Goal: Use online tool/utility: Utilize a website feature to perform a specific function

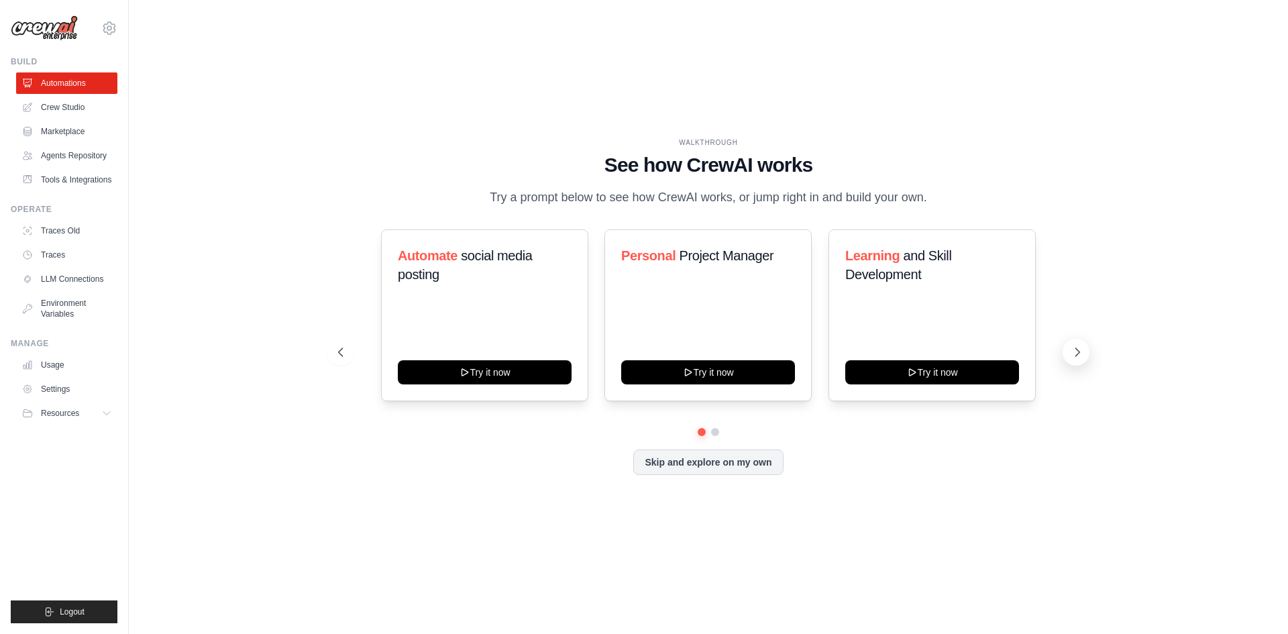
click at [1080, 352] on icon at bounding box center [1076, 351] width 13 height 13
click at [78, 109] on link "Crew Studio" at bounding box center [67, 107] width 101 height 21
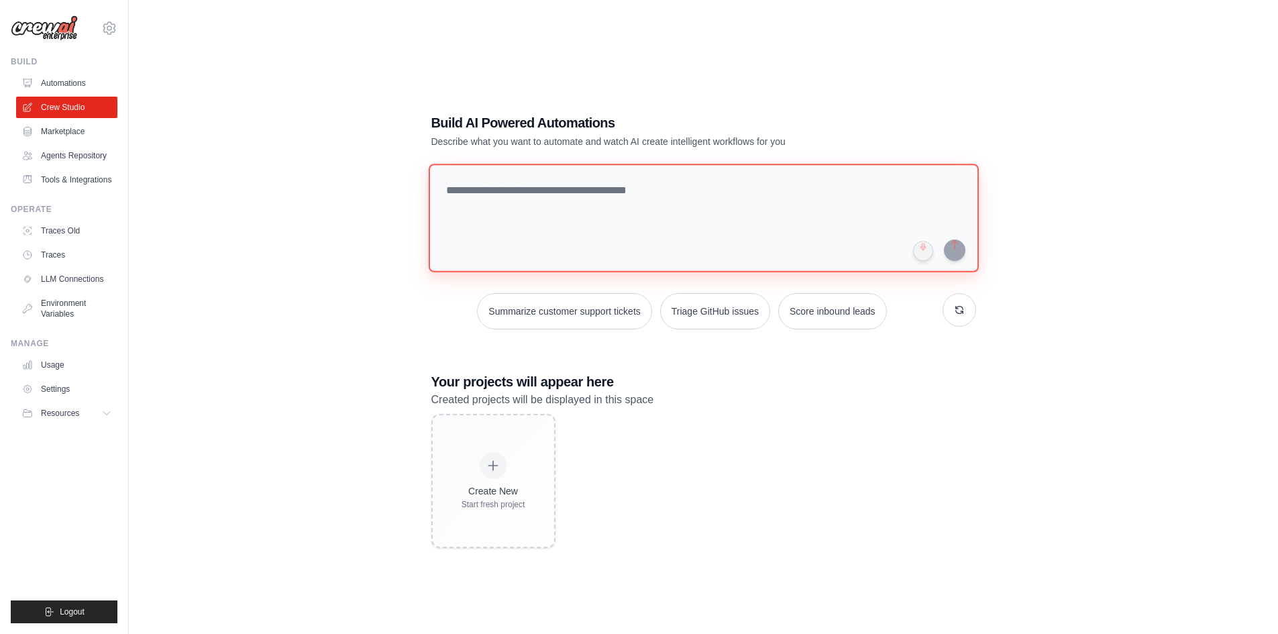
click at [568, 245] on textarea at bounding box center [703, 218] width 550 height 109
paste textarea "**********"
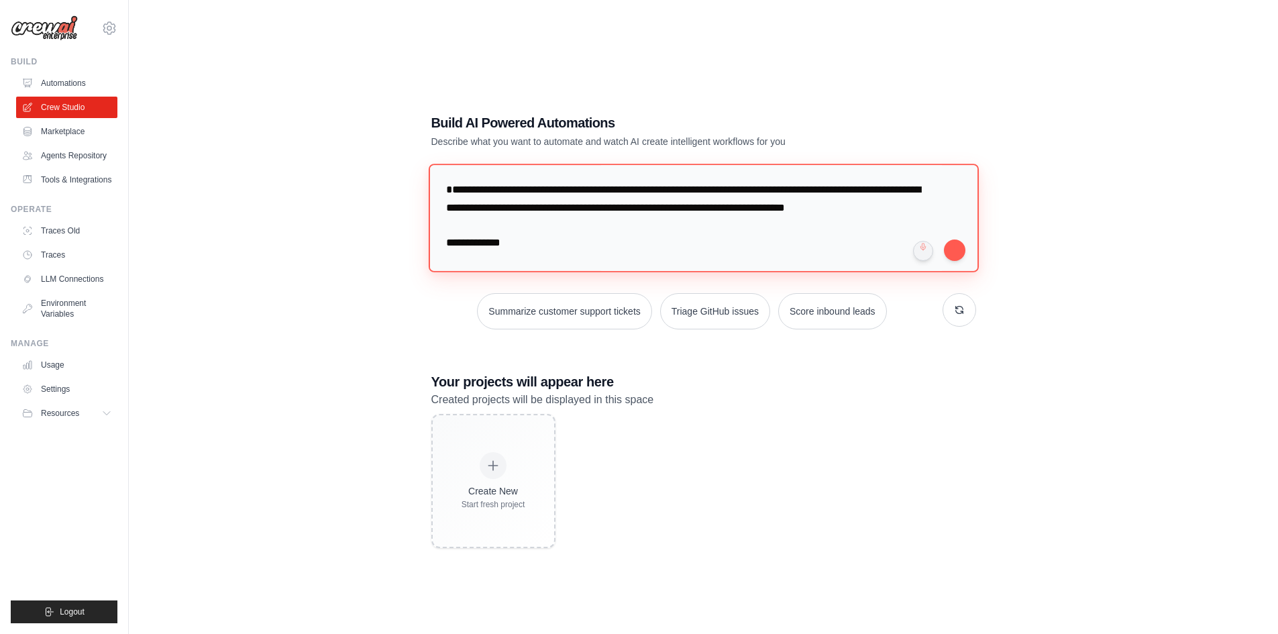
scroll to position [746, 0]
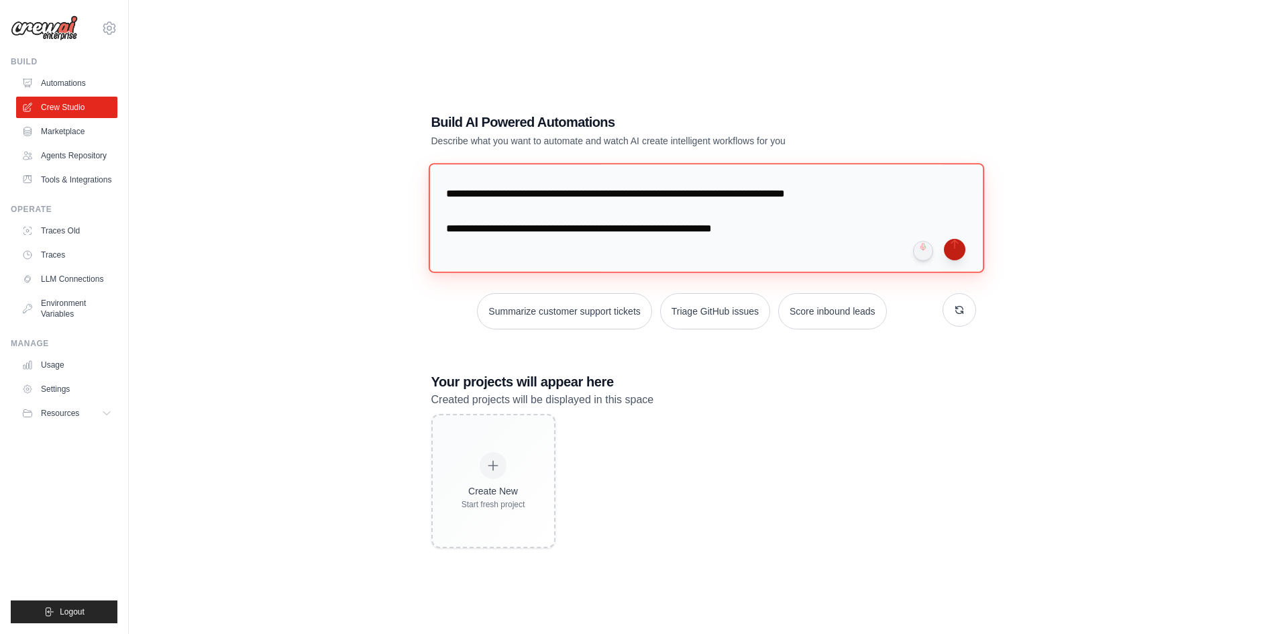
type textarea "**********"
click at [962, 253] on button "submit" at bounding box center [954, 249] width 21 height 21
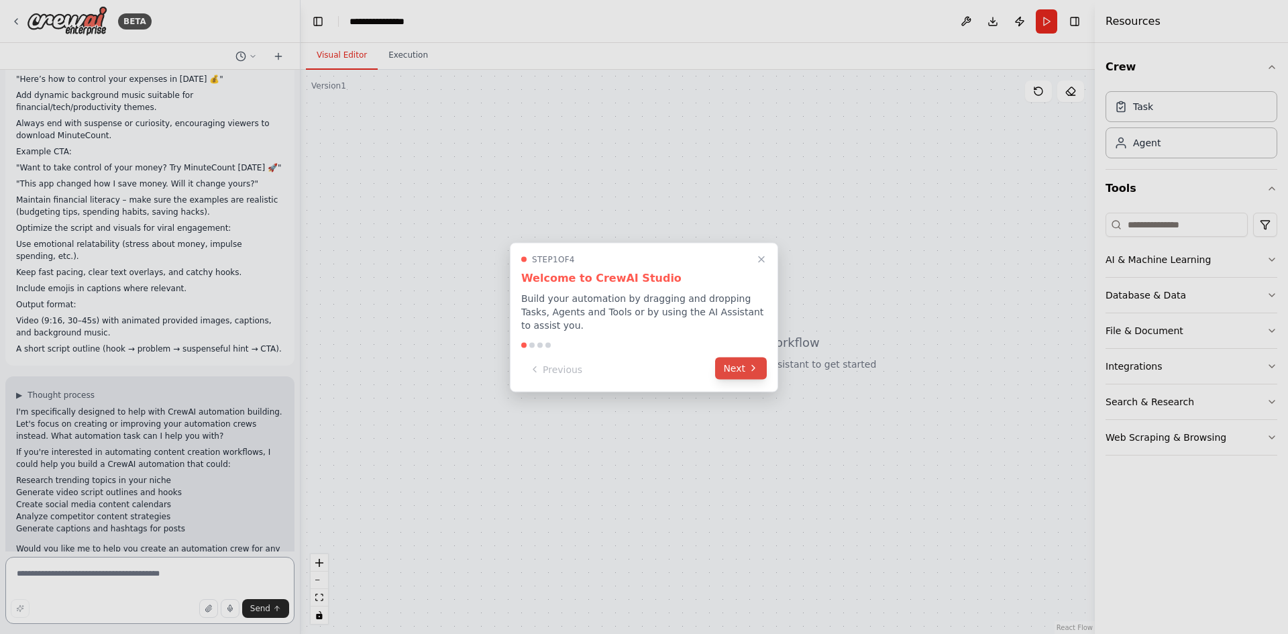
scroll to position [256, 0]
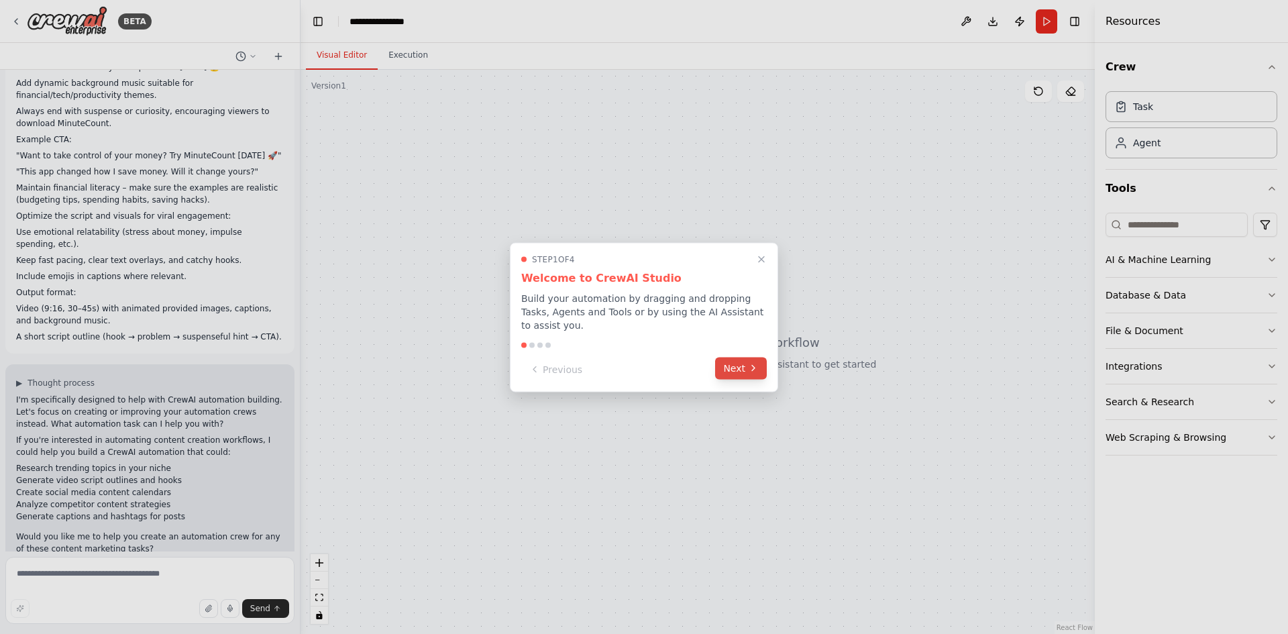
click at [744, 361] on button "Next" at bounding box center [741, 368] width 52 height 22
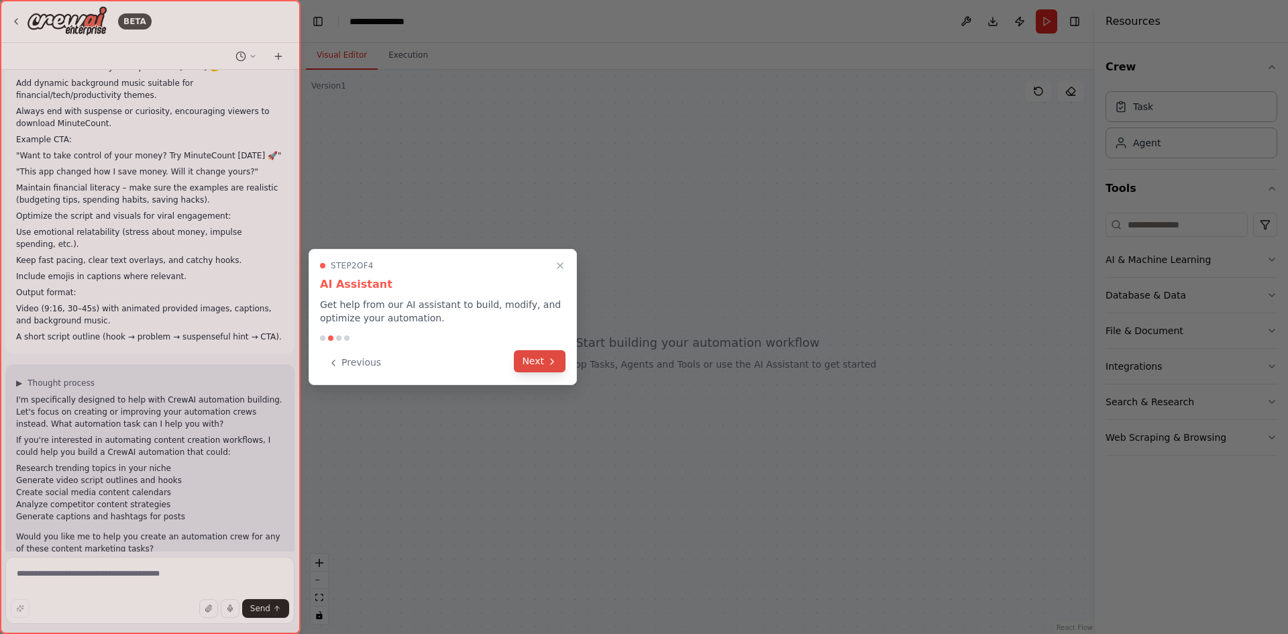
click at [532, 364] on button "Next" at bounding box center [540, 361] width 52 height 22
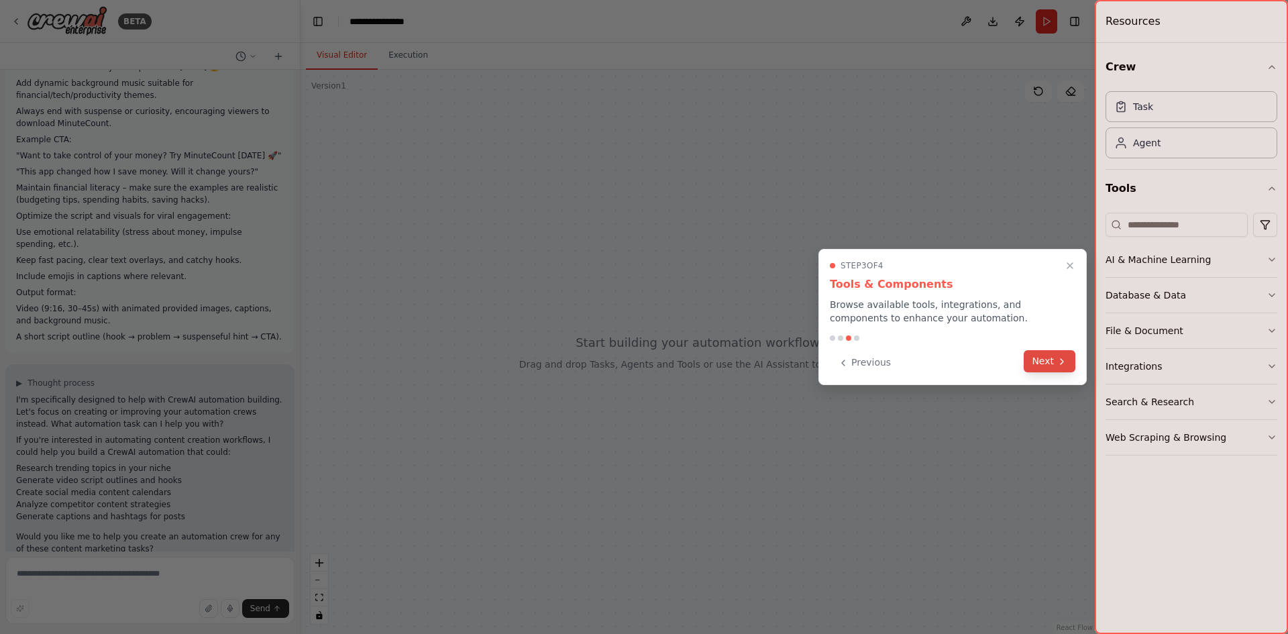
click at [1056, 370] on button "Next" at bounding box center [1049, 361] width 52 height 22
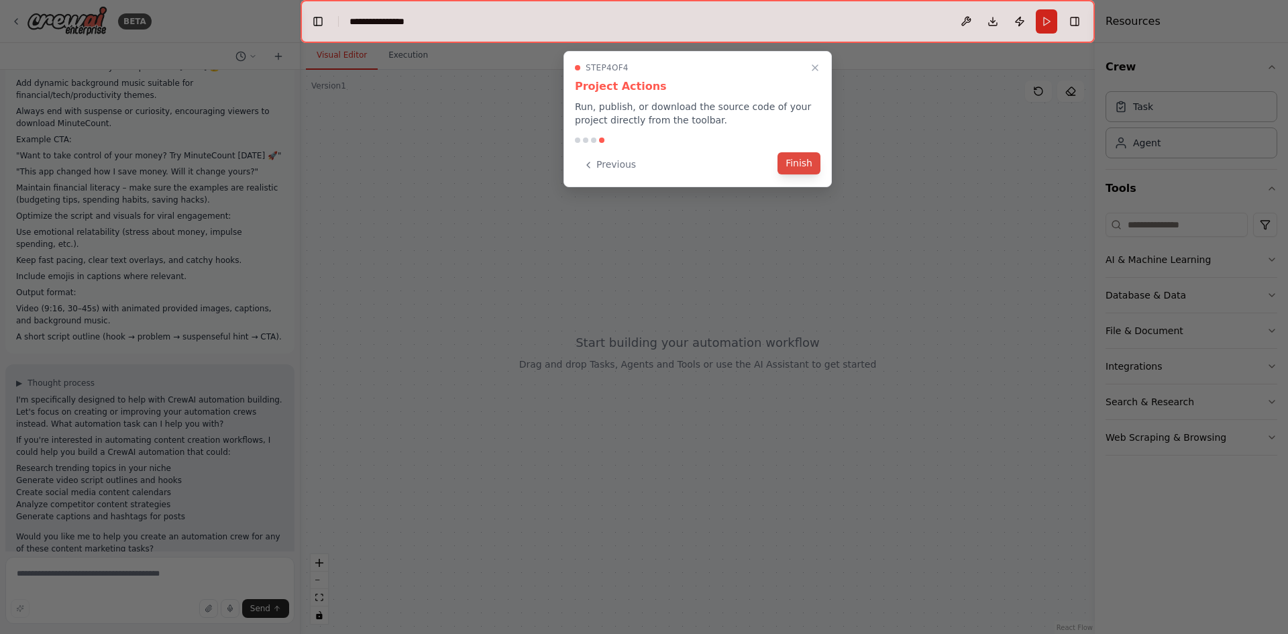
click at [796, 174] on div "Previous Finish" at bounding box center [697, 165] width 245 height 22
click at [794, 162] on button "Finish" at bounding box center [798, 163] width 43 height 22
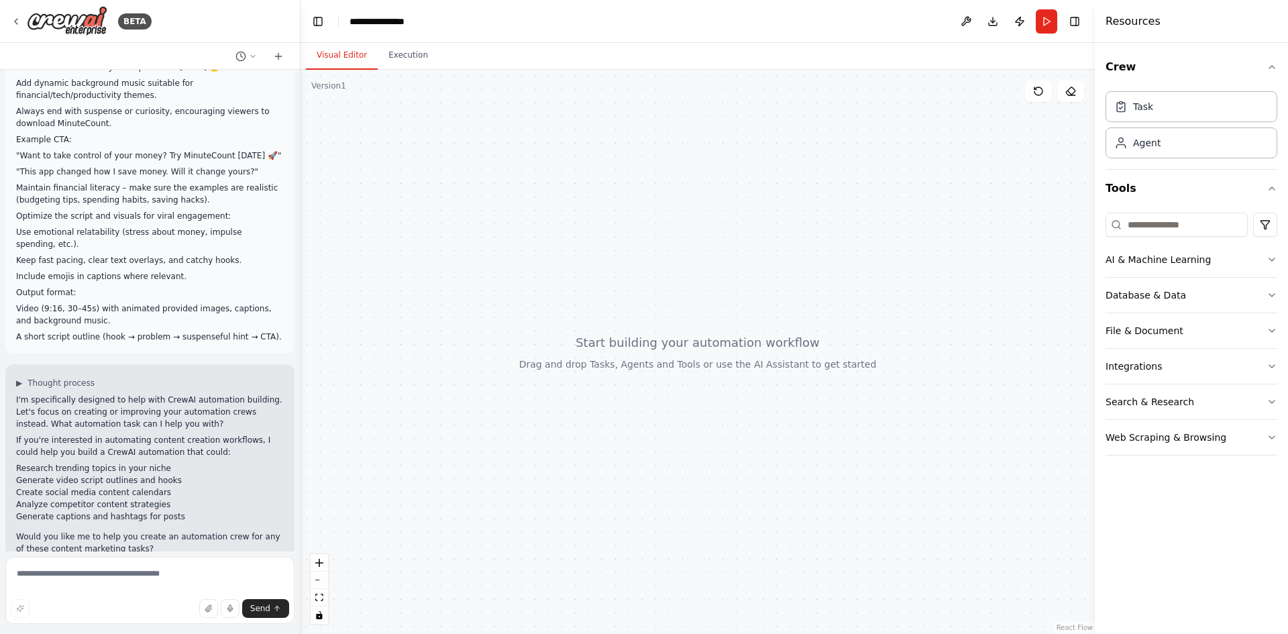
click at [1278, 367] on div "Crew Task Agent Tools AI & Machine Learning Database & Data File & Document Int…" at bounding box center [1191, 338] width 193 height 591
click at [1278, 366] on div "Crew Task Agent Tools AI & Machine Learning Database & Data File & Document Int…" at bounding box center [1191, 338] width 193 height 591
click at [1275, 364] on icon "button" at bounding box center [1271, 366] width 11 height 11
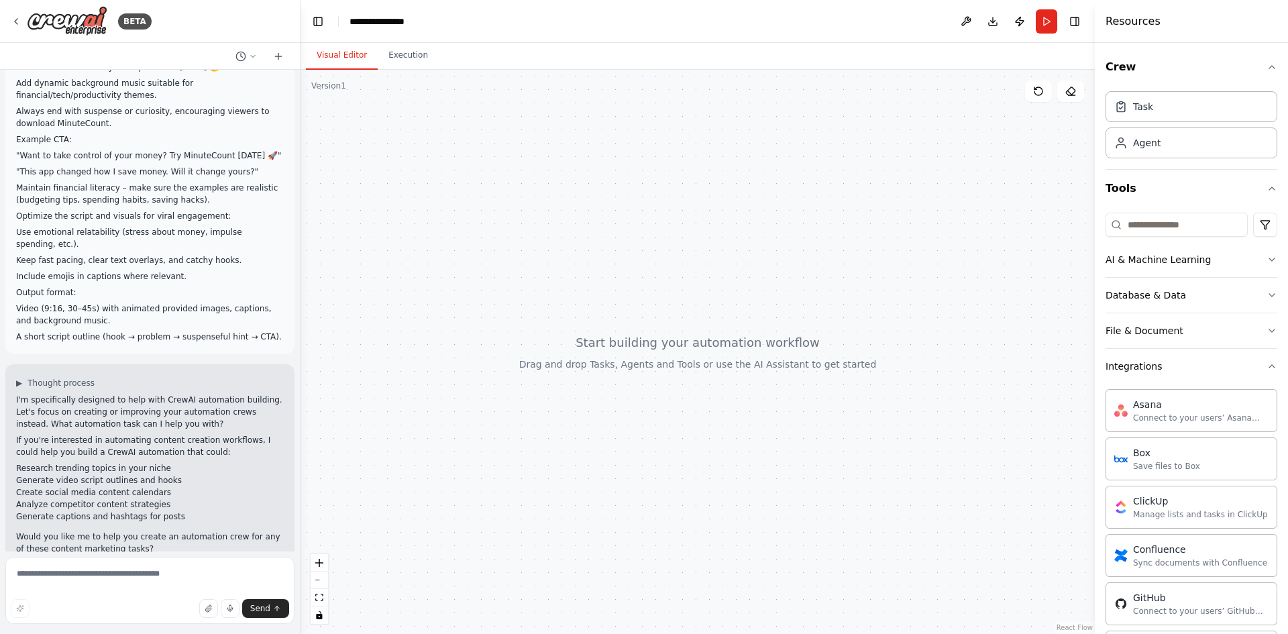
click at [1267, 362] on div "Crew Task Agent Tools AI & Machine Learning Database & Data File & Document Int…" at bounding box center [1191, 338] width 193 height 591
click at [1266, 365] on icon "button" at bounding box center [1271, 366] width 11 height 11
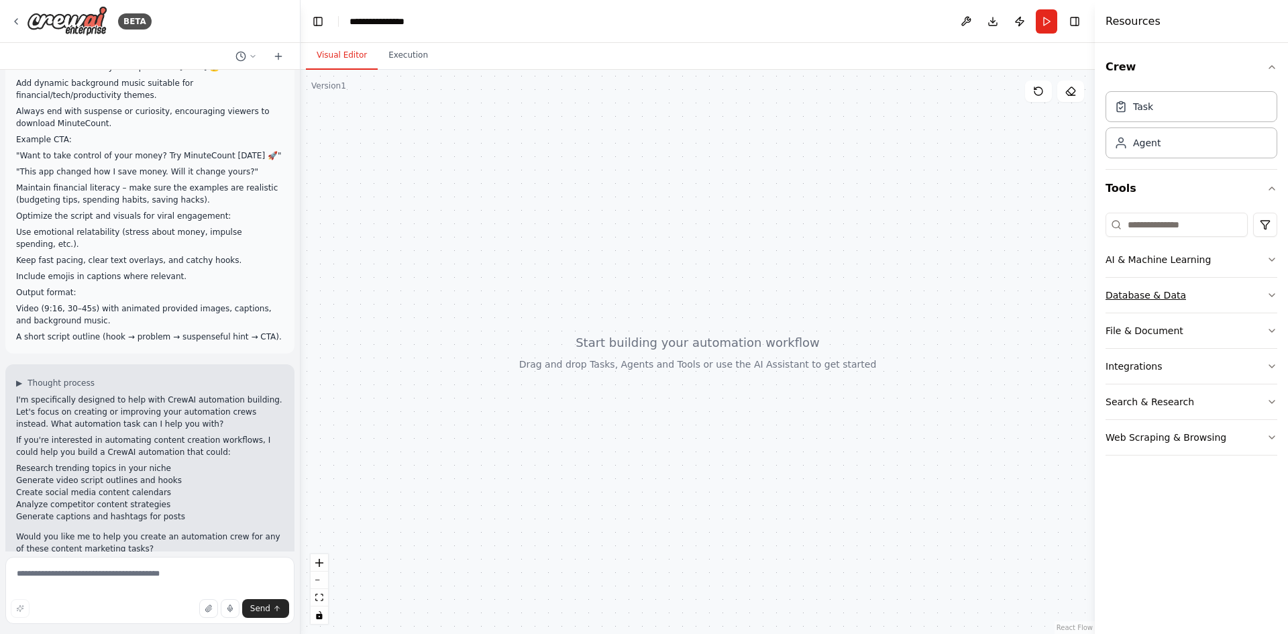
click at [1259, 299] on button "Database & Data" at bounding box center [1191, 295] width 172 height 35
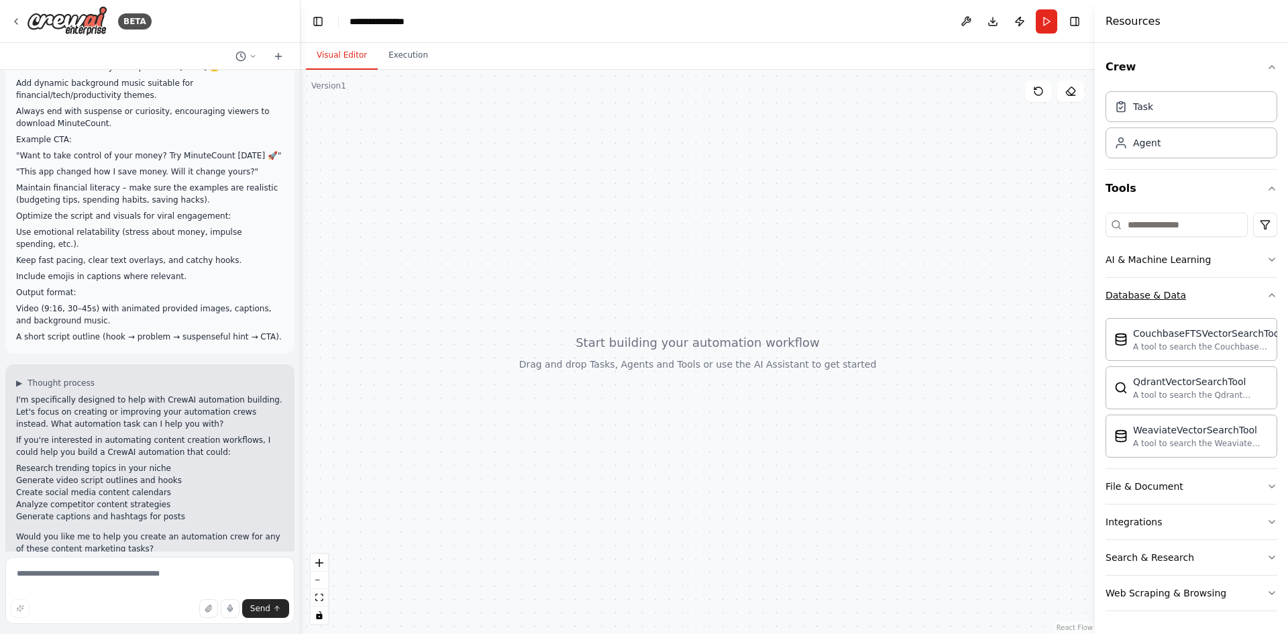
click at [1266, 299] on icon "button" at bounding box center [1271, 295] width 11 height 11
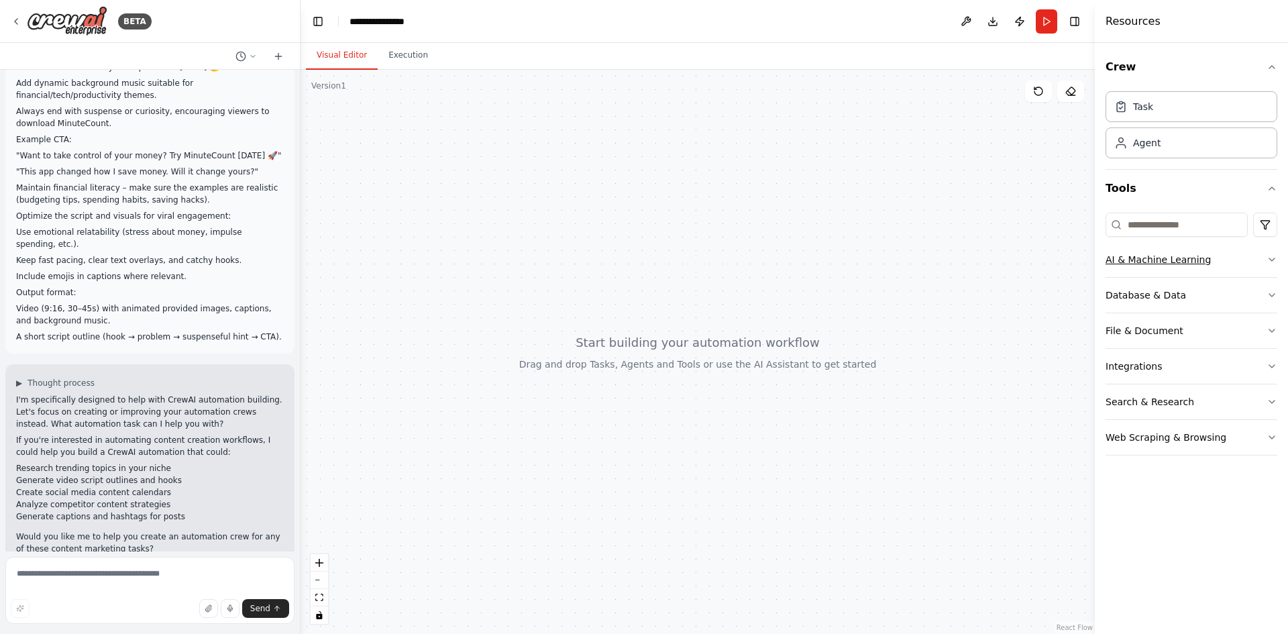
click at [1247, 253] on button "AI & Machine Learning" at bounding box center [1191, 259] width 172 height 35
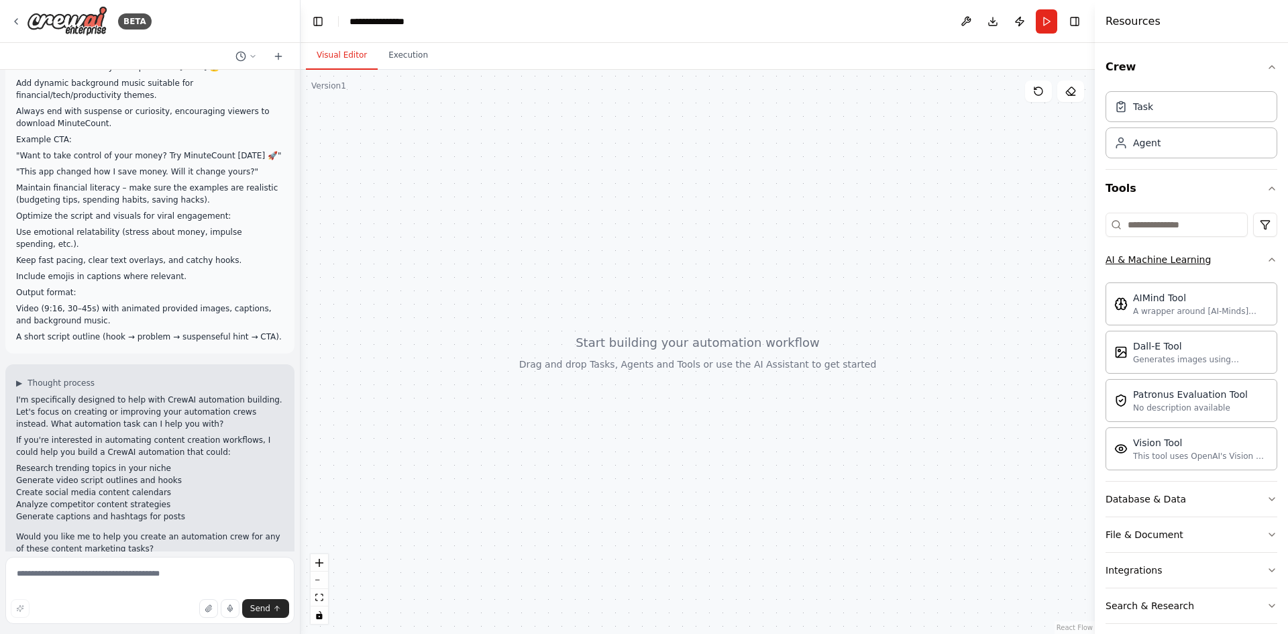
click at [1269, 259] on icon "button" at bounding box center [1271, 259] width 5 height 3
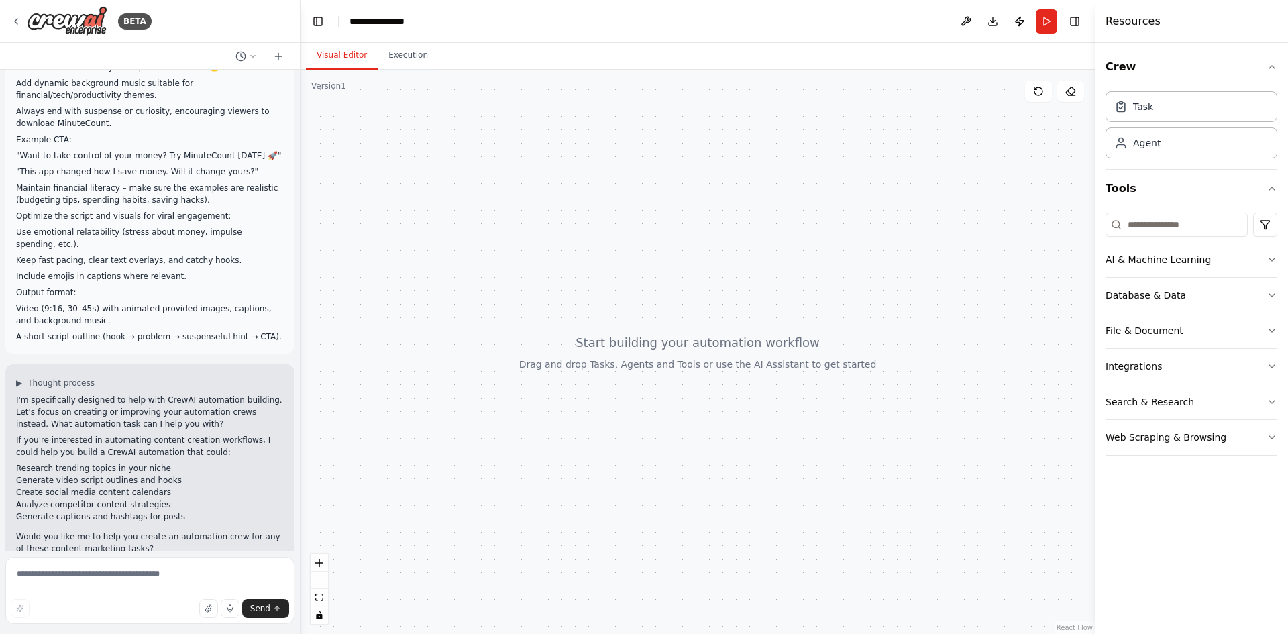
click at [1151, 249] on button "AI & Machine Learning" at bounding box center [1191, 259] width 172 height 35
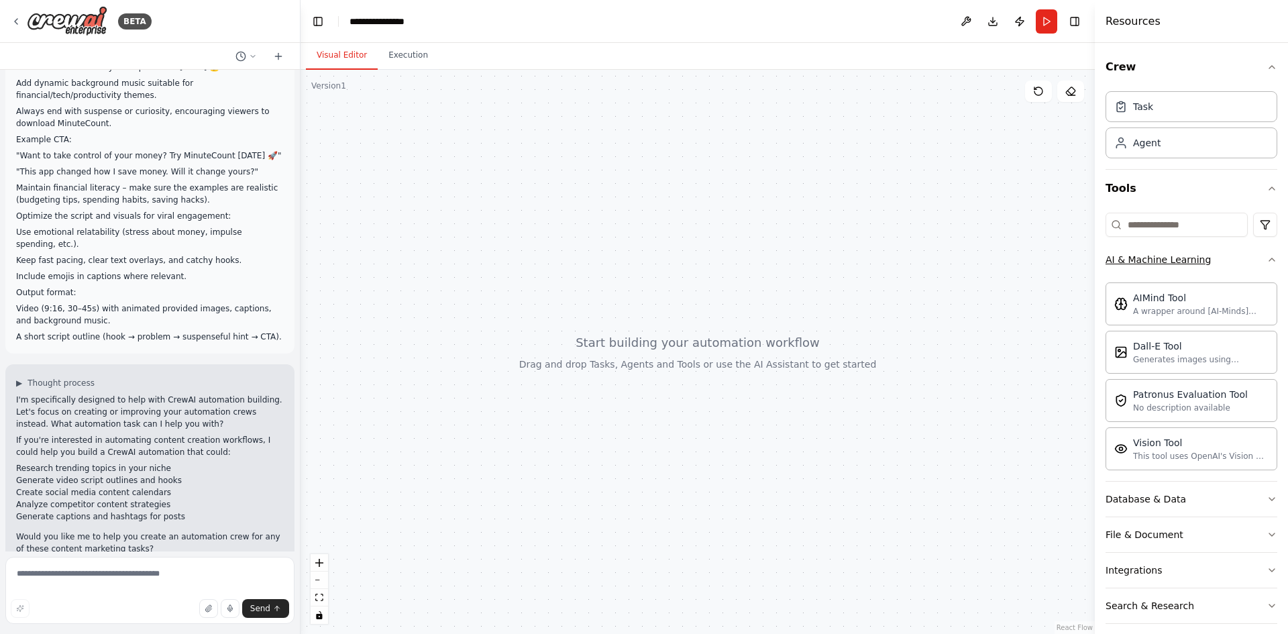
click at [1225, 263] on button "AI & Machine Learning" at bounding box center [1191, 259] width 172 height 35
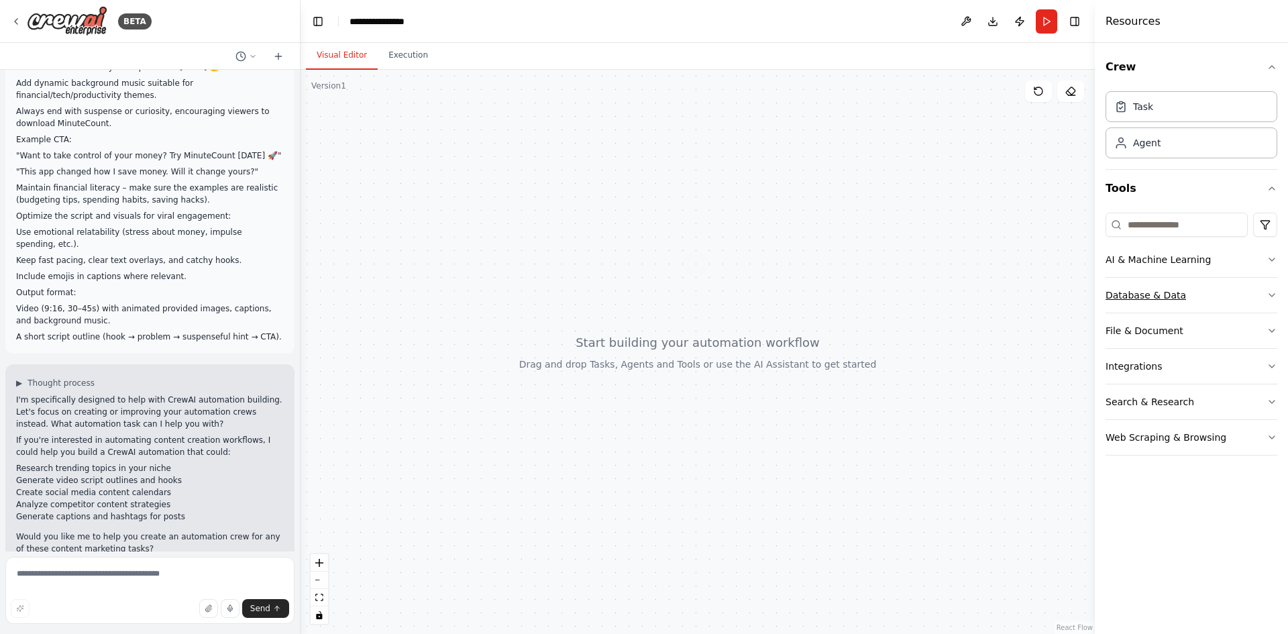
click at [1195, 293] on button "Database & Data" at bounding box center [1191, 295] width 172 height 35
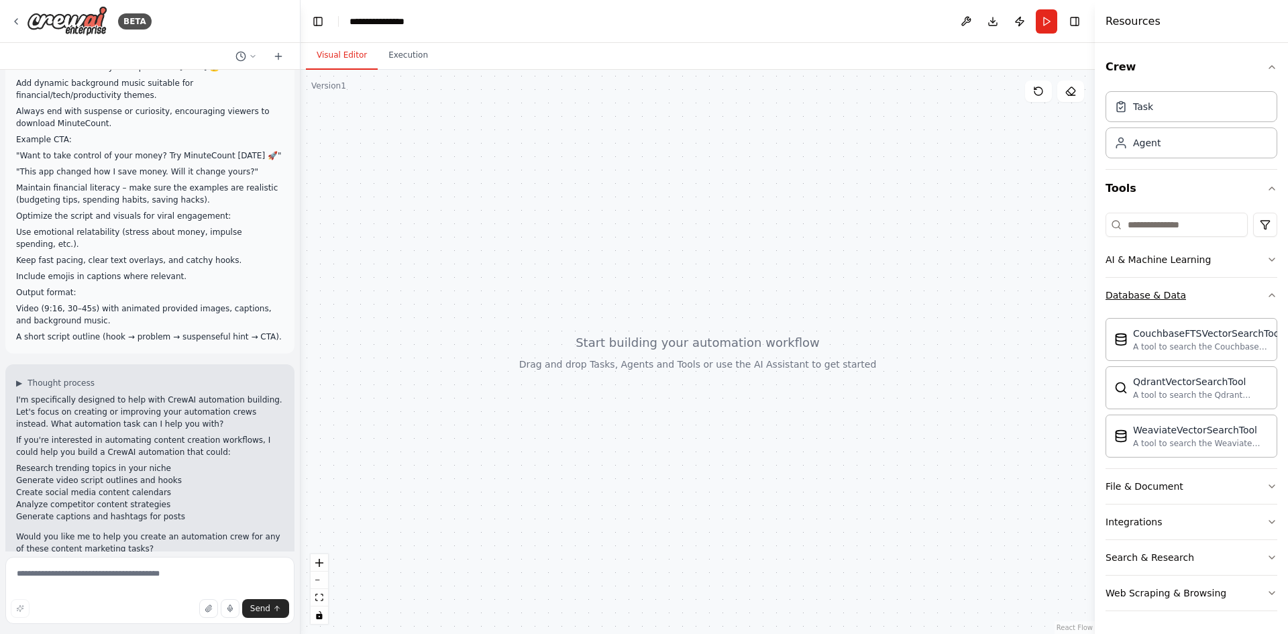
click at [1249, 292] on button "Database & Data" at bounding box center [1191, 295] width 172 height 35
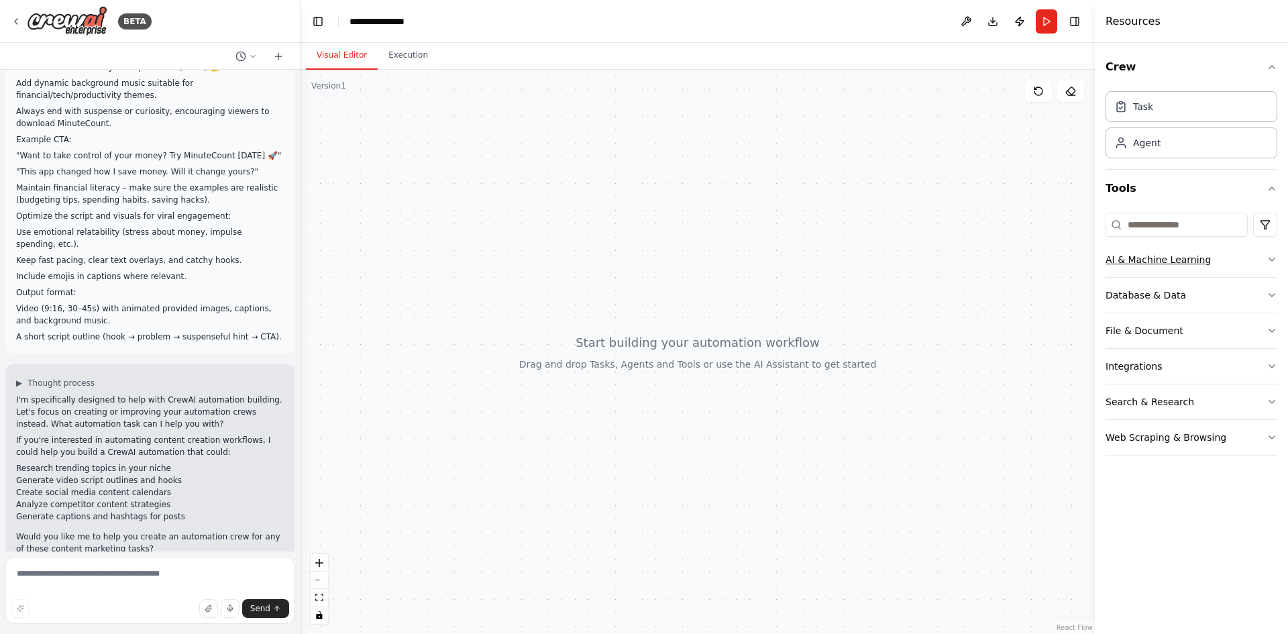
click at [1253, 268] on button "AI & Machine Learning" at bounding box center [1191, 259] width 172 height 35
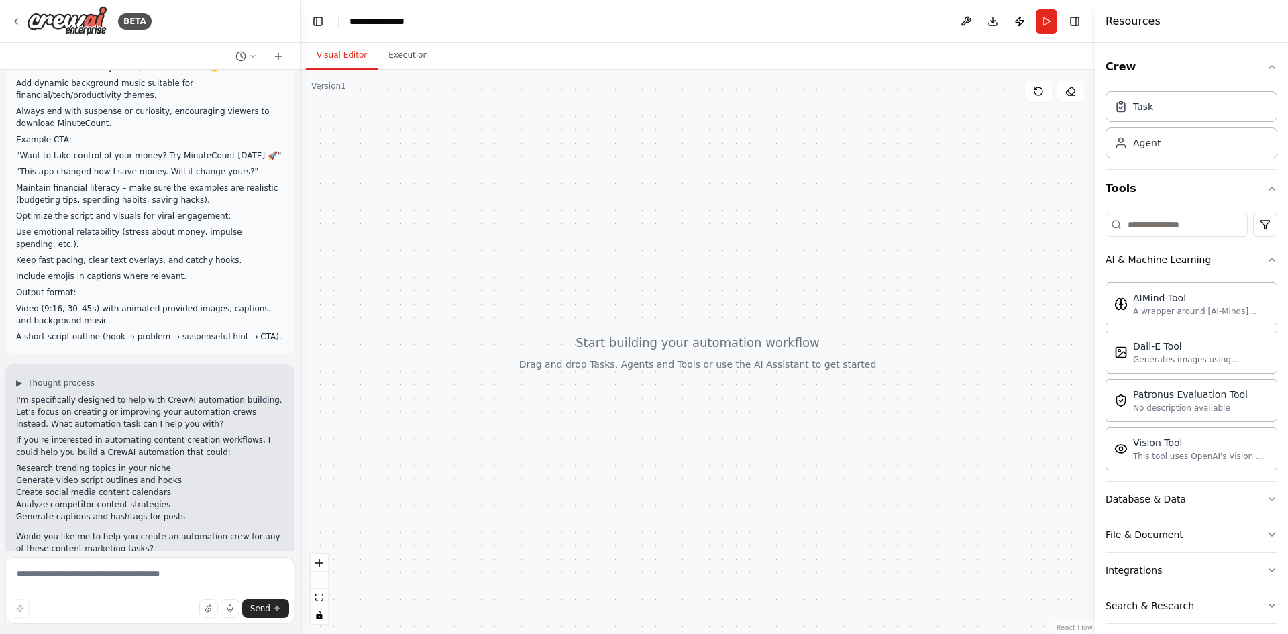
click at [1253, 268] on button "AI & Machine Learning" at bounding box center [1191, 259] width 172 height 35
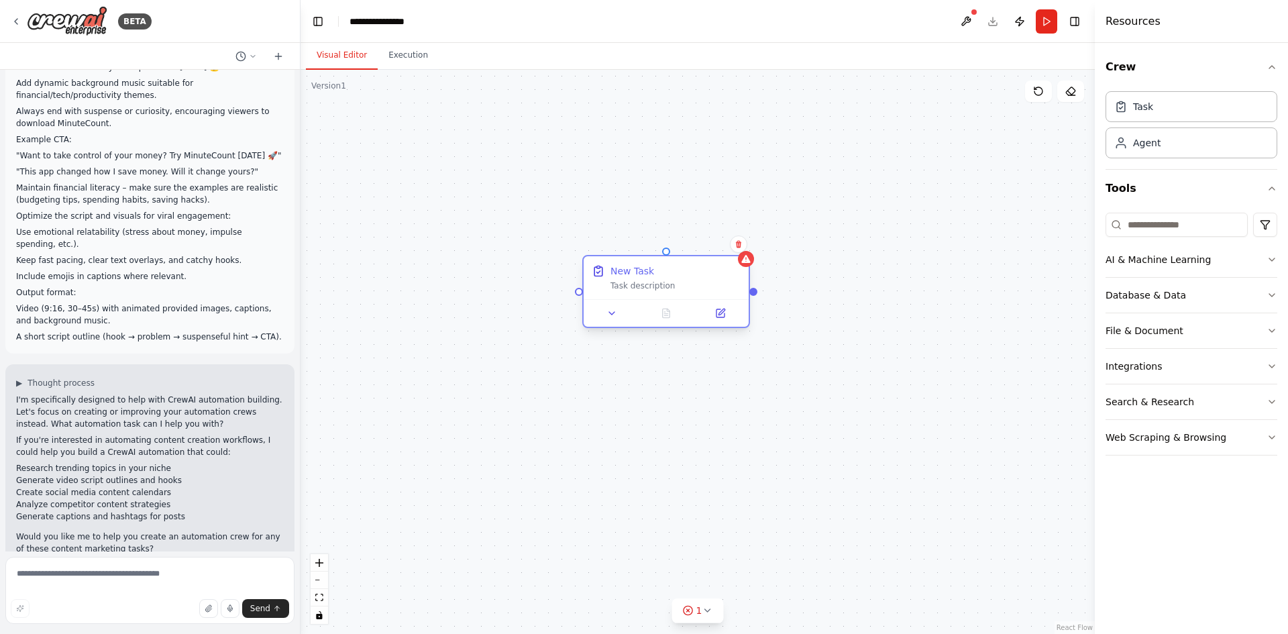
drag, startPoint x: 983, startPoint y: 235, endPoint x: 696, endPoint y: 269, distance: 289.1
click at [696, 269] on div "New Task" at bounding box center [675, 270] width 130 height 13
click at [704, 283] on div "Task description" at bounding box center [675, 285] width 130 height 11
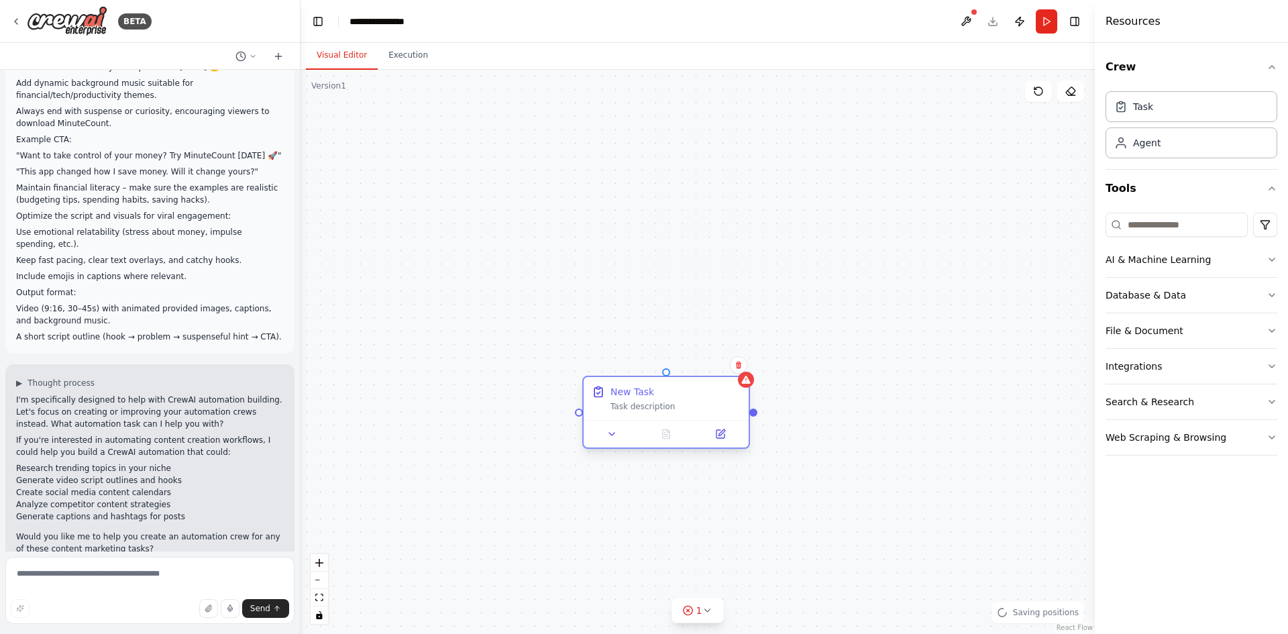
drag, startPoint x: 704, startPoint y: 283, endPoint x: 705, endPoint y: 412, distance: 129.5
click at [705, 412] on div "New Task Task description" at bounding box center [666, 398] width 165 height 43
click at [689, 611] on icon at bounding box center [688, 610] width 3 height 3
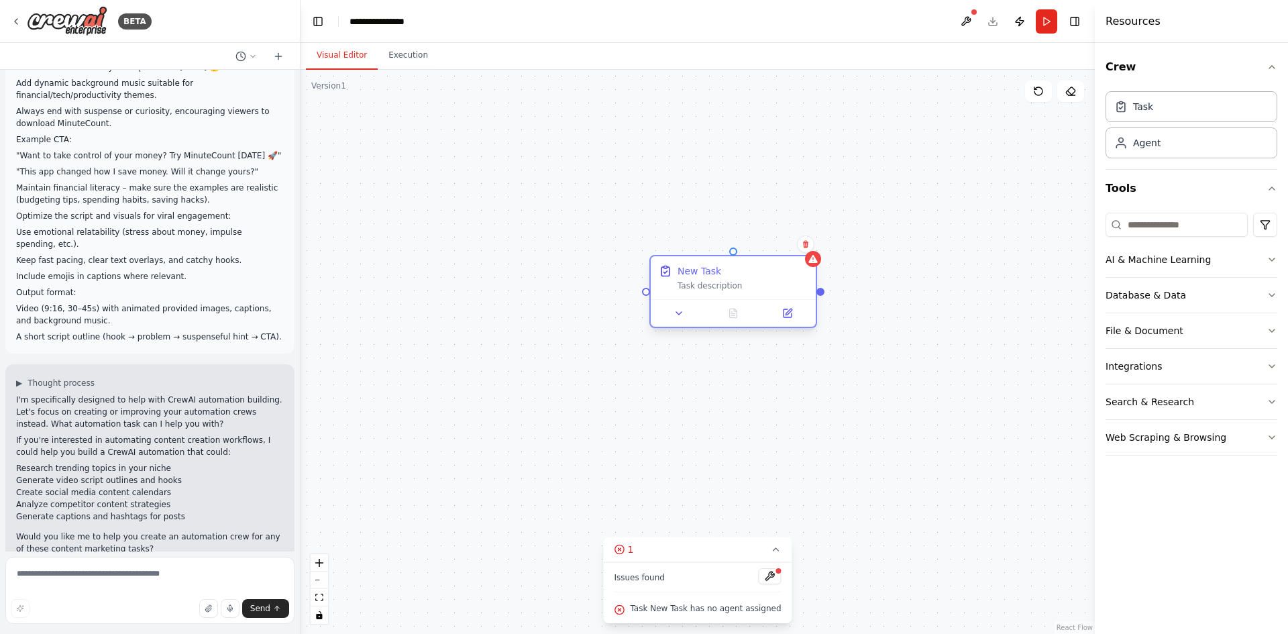
drag, startPoint x: 708, startPoint y: 414, endPoint x: 778, endPoint y: 292, distance: 141.5
click at [778, 292] on div "New Task Task description" at bounding box center [733, 277] width 165 height 43
click at [810, 253] on div "Confirm" at bounding box center [805, 244] width 23 height 23
click at [806, 243] on icon at bounding box center [805, 244] width 5 height 7
click at [765, 243] on button "Confirm" at bounding box center [768, 244] width 48 height 16
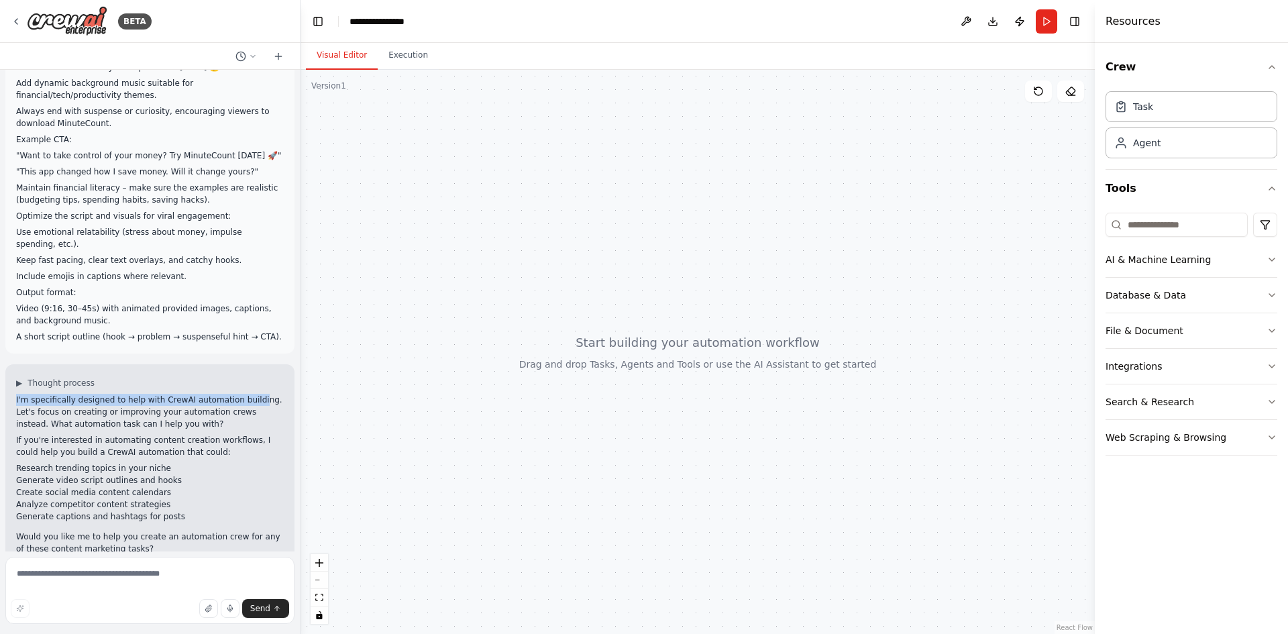
drag, startPoint x: 241, startPoint y: 366, endPoint x: 272, endPoint y: 353, distance: 33.4
click at [272, 378] on div "▶ Thought process I'm specifically designed to help with CrewAI automation buil…" at bounding box center [150, 466] width 268 height 177
click at [810, 623] on div at bounding box center [697, 352] width 794 height 564
drag, startPoint x: 704, startPoint y: 300, endPoint x: 706, endPoint y: 359, distance: 59.7
click at [706, 359] on div at bounding box center [697, 352] width 794 height 564
